Goal: Find specific page/section: Find specific page/section

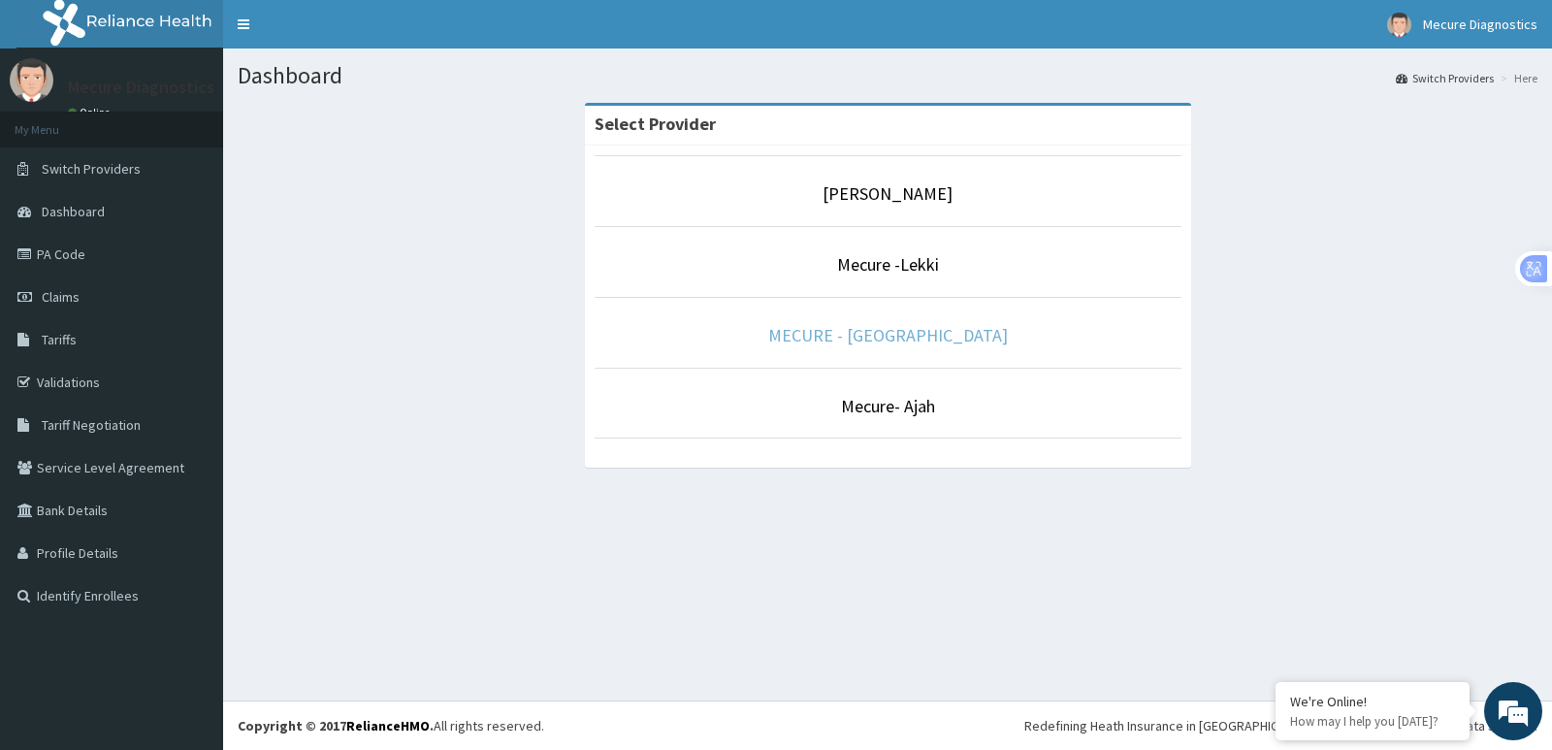
click at [885, 339] on link "MECURE - [GEOGRAPHIC_DATA]" at bounding box center [888, 335] width 240 height 22
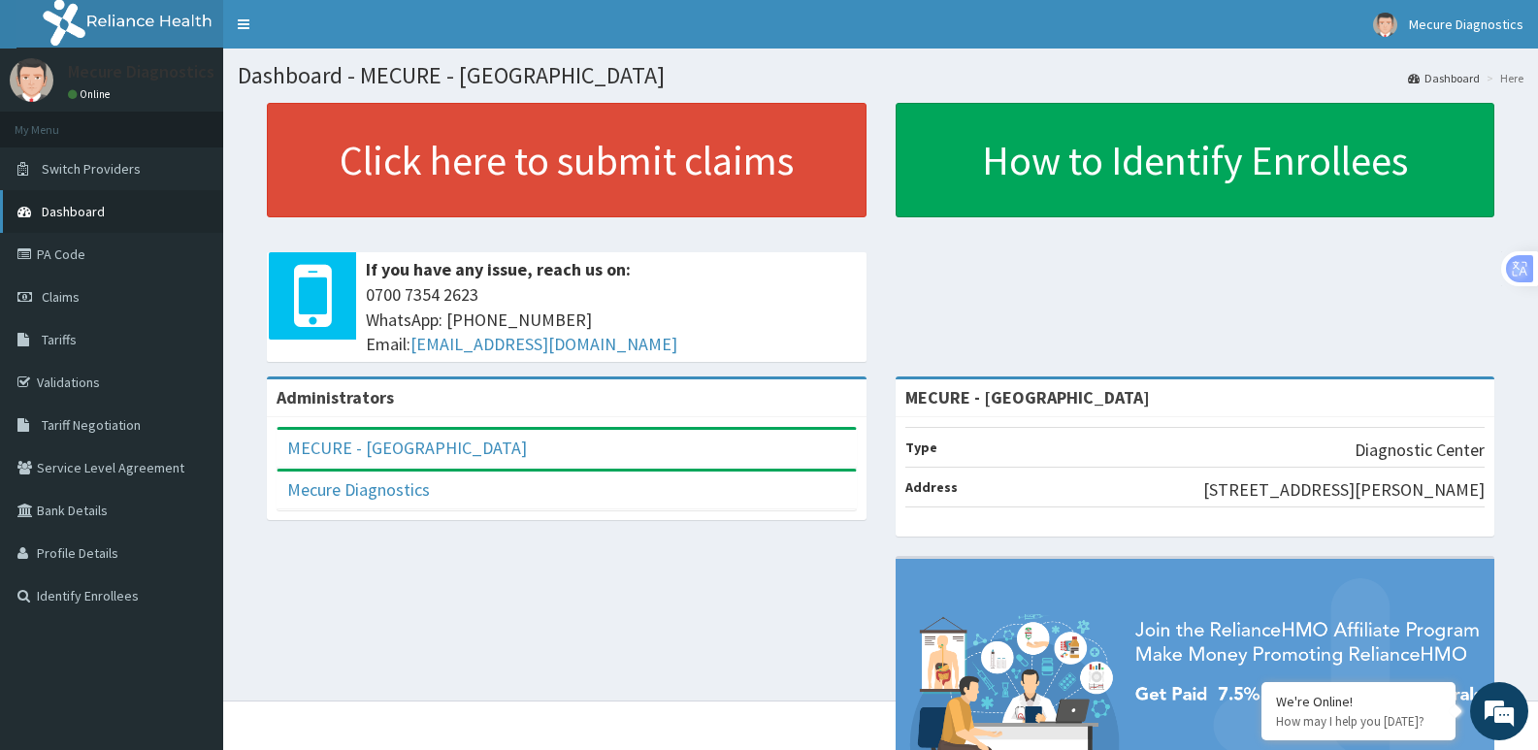
click at [112, 211] on link "Dashboard" at bounding box center [111, 211] width 223 height 43
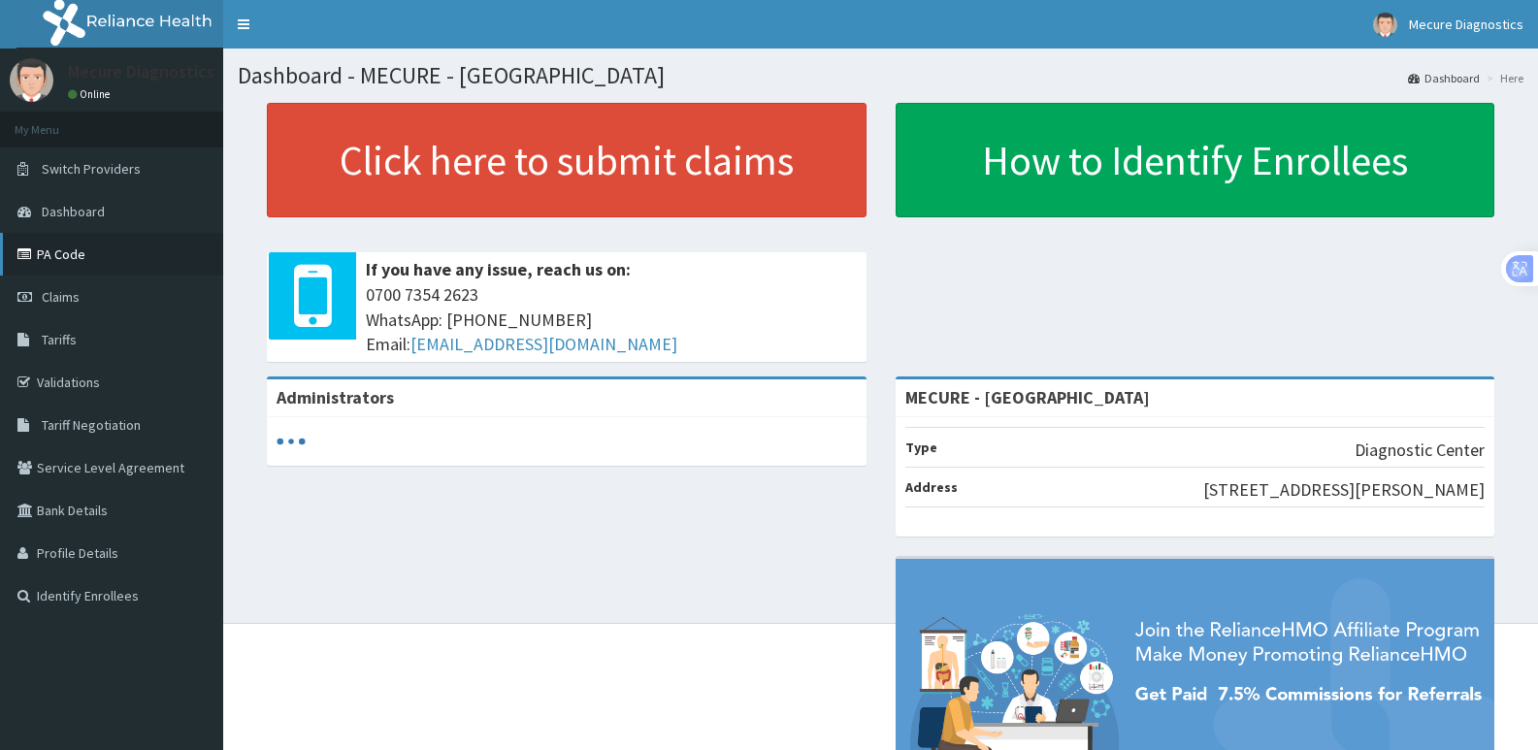
click at [88, 259] on link "PA Code" at bounding box center [111, 254] width 223 height 43
